Goal: Answer question/provide support

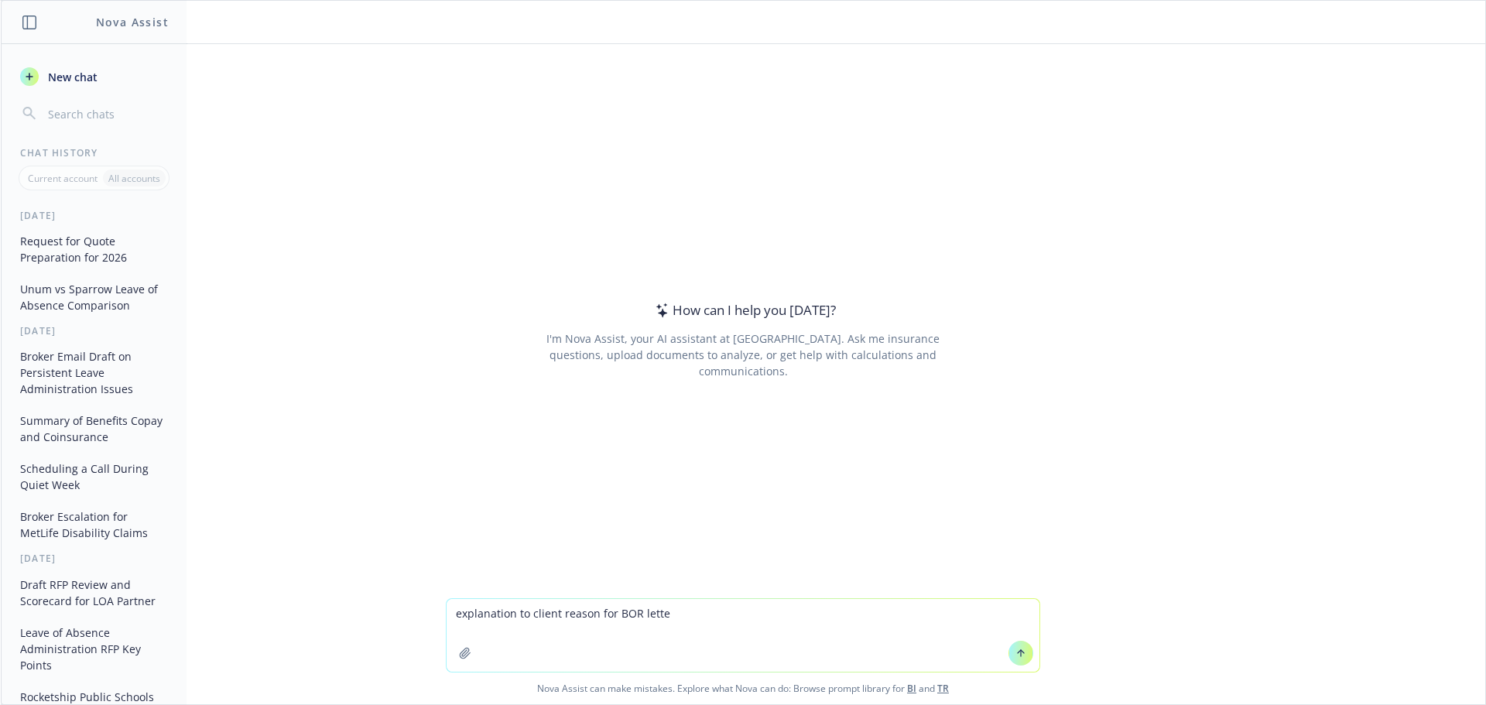
type textarea "explanation to client reason for BOR letter"
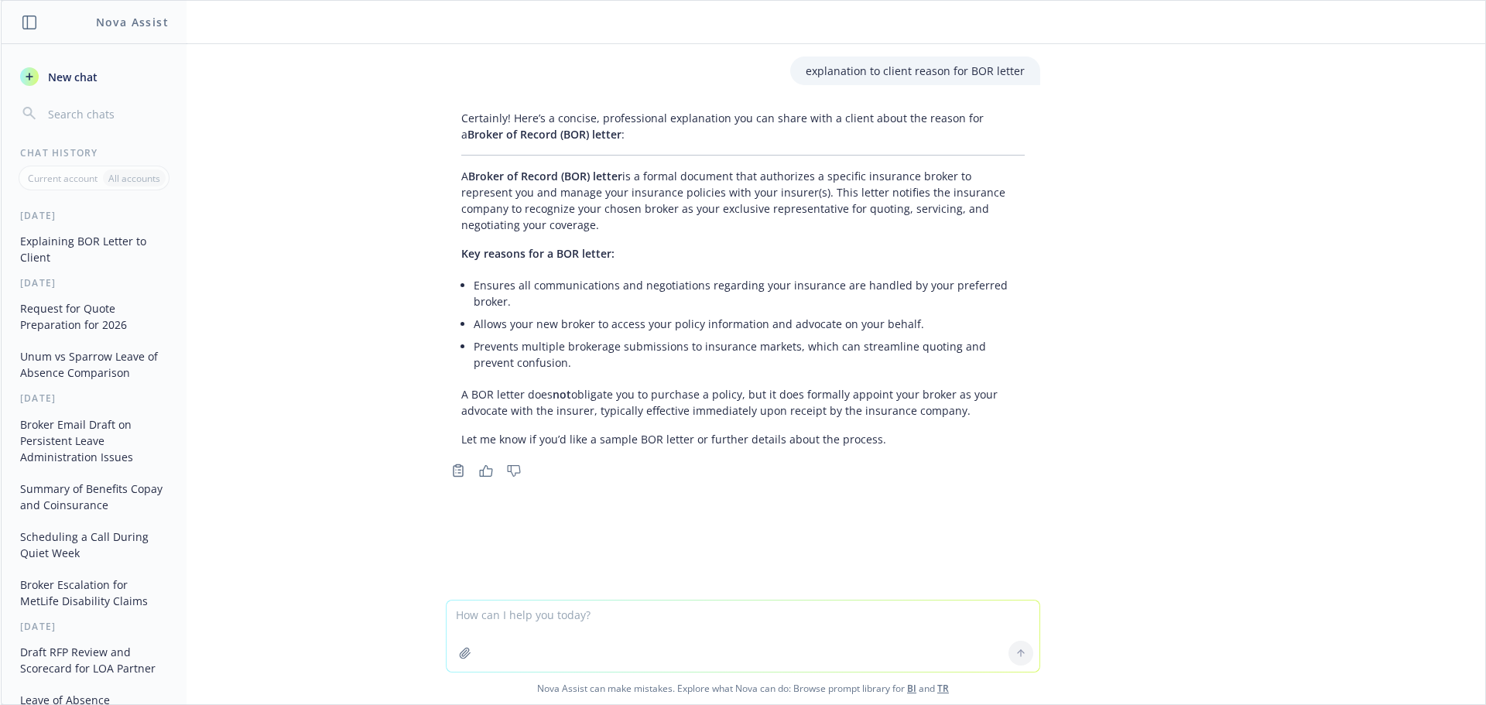
drag, startPoint x: 459, startPoint y: 176, endPoint x: 956, endPoint y: 414, distance: 551.1
click at [956, 414] on div "Certainly! Here’s a concise, professional explanation you can share with a clie…" at bounding box center [743, 279] width 594 height 350
copy div "Broker of Record (BOR) letter is a formal document that authorizes a specific i…"
